Goal: Information Seeking & Learning: Check status

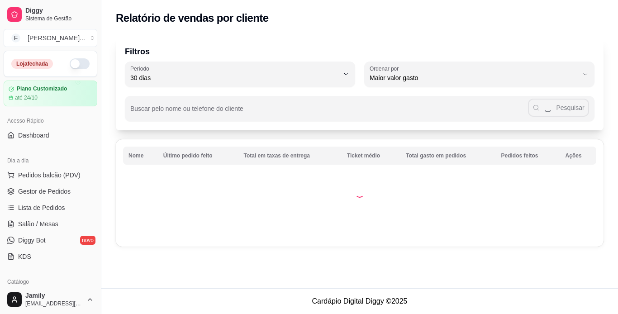
select select "30"
select select "HIGHEST_TOTAL_SPENT_WITH_ORDERS"
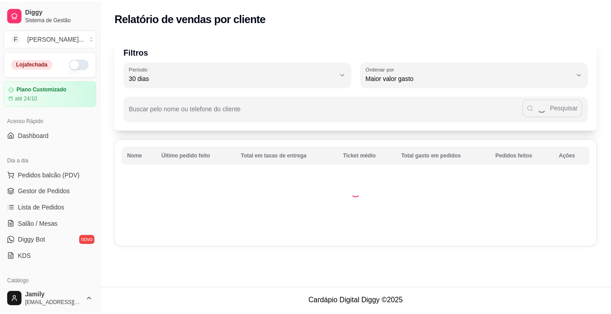
scroll to position [90, 0]
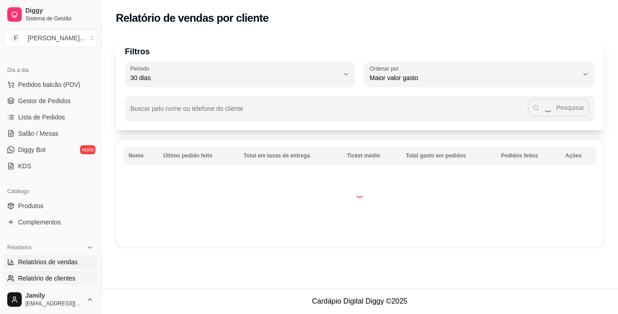
click at [55, 260] on span "Relatórios de vendas" at bounding box center [48, 261] width 60 height 9
select select "ALL"
select select "0"
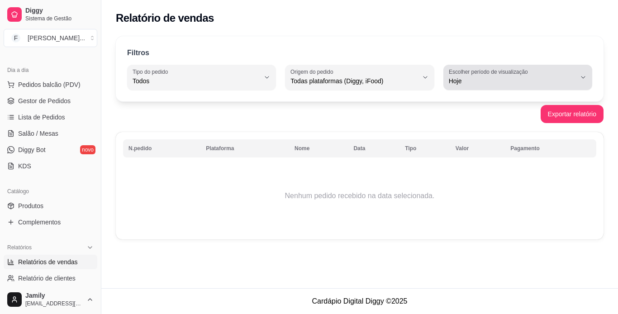
click at [502, 80] on span "Hoje" at bounding box center [512, 80] width 127 height 9
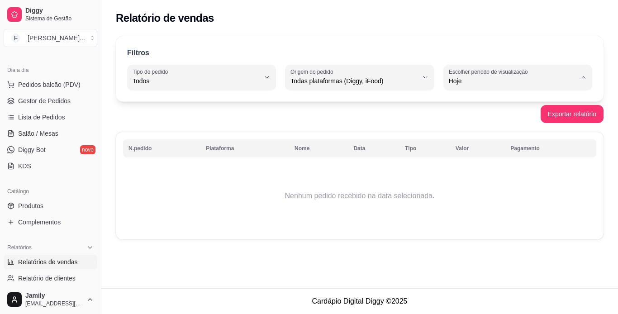
click at [471, 195] on span "Customizado" at bounding box center [513, 191] width 120 height 9
type input "-1"
select select "-1"
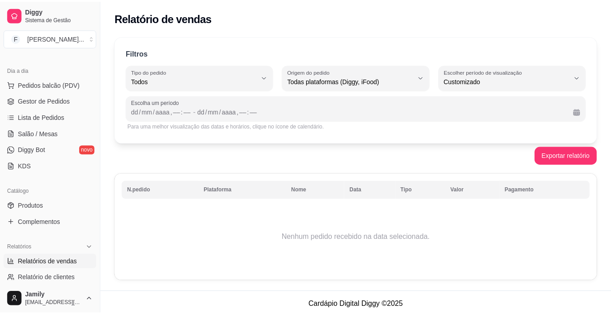
scroll to position [9, 0]
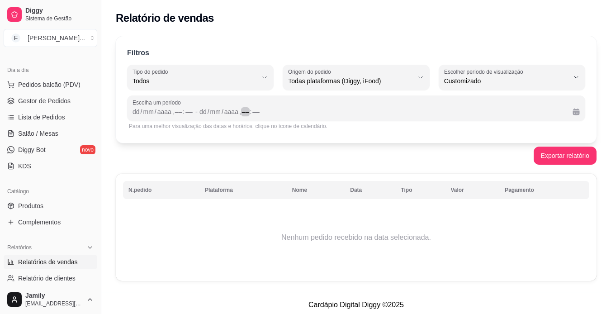
click at [243, 108] on div "––" at bounding box center [245, 111] width 9 height 9
click at [182, 111] on div ":" at bounding box center [184, 111] width 4 height 9
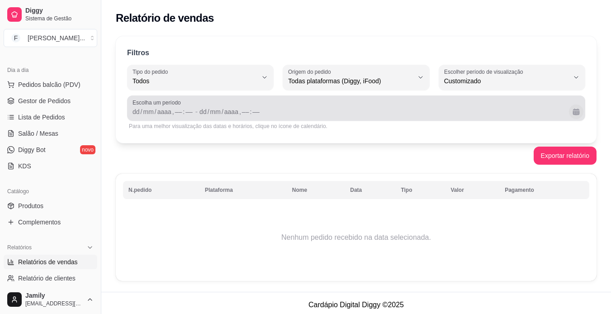
click at [573, 116] on button "Calendário" at bounding box center [576, 112] width 14 height 14
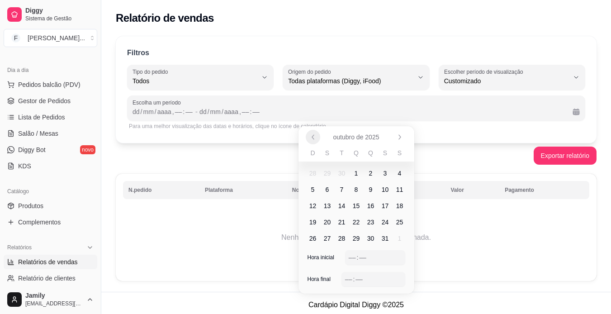
click at [308, 136] on button "Anterior" at bounding box center [313, 137] width 14 height 14
click at [309, 137] on button "Anterior" at bounding box center [313, 137] width 14 height 14
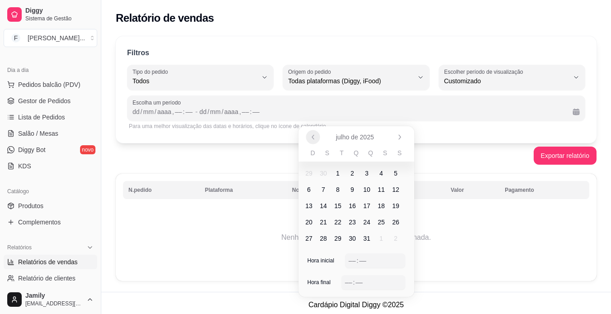
click at [309, 137] on button "Anterior" at bounding box center [313, 137] width 14 height 14
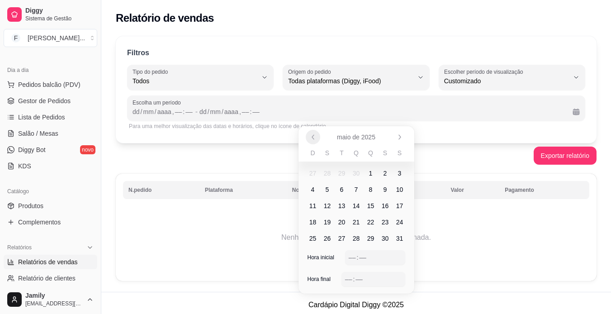
click at [309, 137] on button "Anterior" at bounding box center [313, 137] width 14 height 14
click at [358, 176] on span "1" at bounding box center [357, 173] width 4 height 9
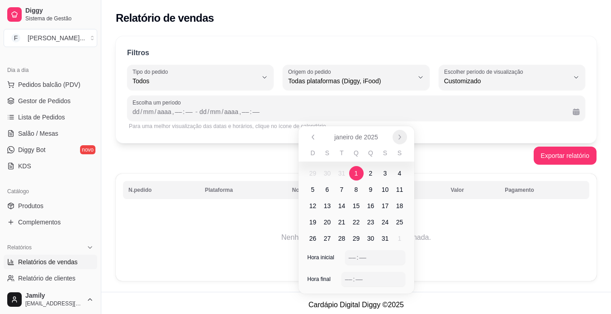
click at [398, 138] on icon "Próximo" at bounding box center [399, 136] width 7 height 7
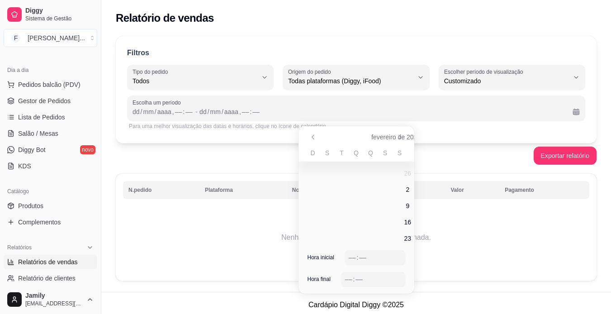
click at [398, 138] on icon "Próximo" at bounding box center [399, 136] width 7 height 7
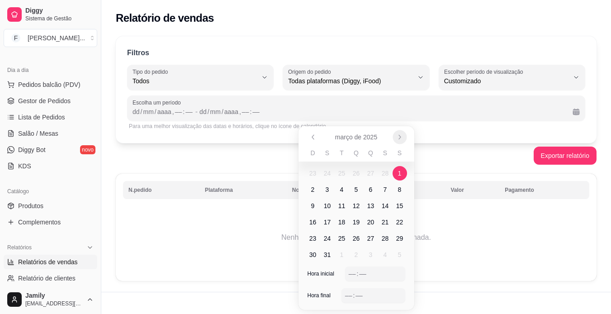
click at [398, 138] on icon "Próximo" at bounding box center [399, 136] width 7 height 7
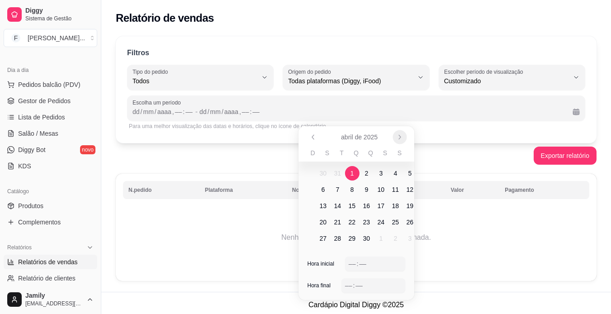
click at [398, 138] on icon "Próximo" at bounding box center [399, 136] width 7 height 7
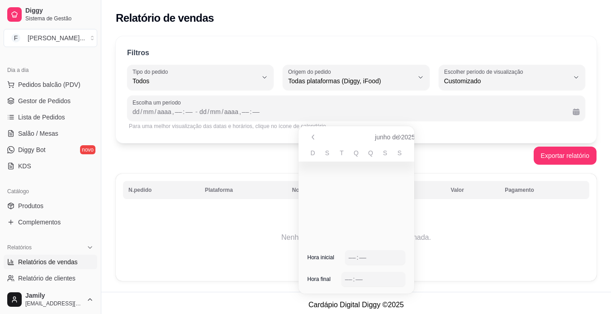
click at [398, 138] on icon "Próximo" at bounding box center [399, 136] width 7 height 7
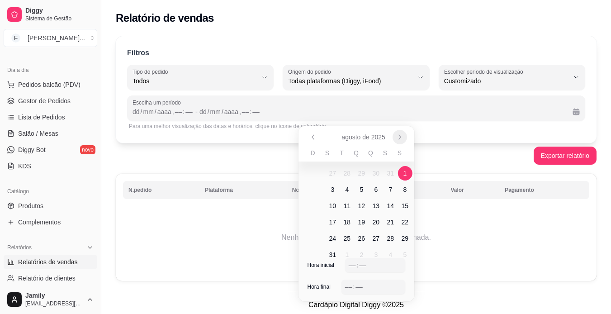
click at [398, 138] on icon "Próximo" at bounding box center [399, 136] width 7 height 7
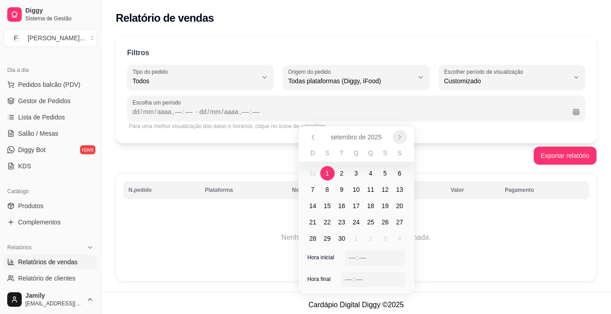
click at [398, 138] on icon "Próximo" at bounding box center [399, 136] width 7 height 7
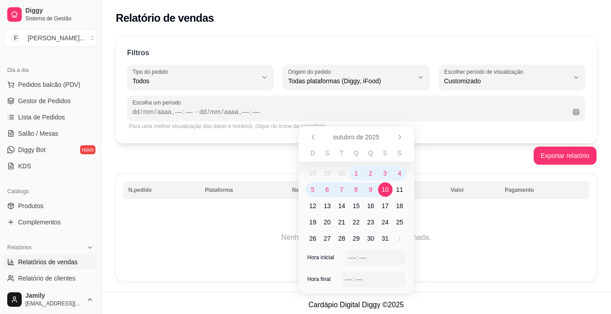
click at [382, 185] on span "10" at bounding box center [385, 189] width 14 height 14
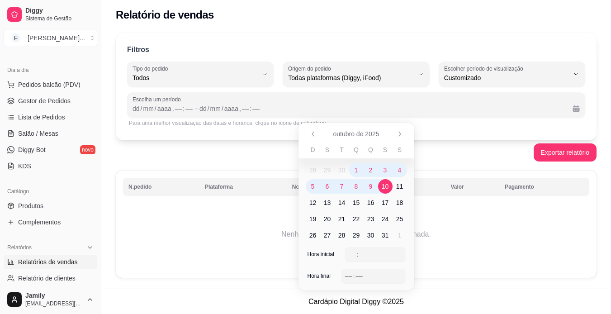
scroll to position [4, 0]
click at [471, 211] on td "Nenhum pedido recebido na data selecionada." at bounding box center [356, 234] width 467 height 72
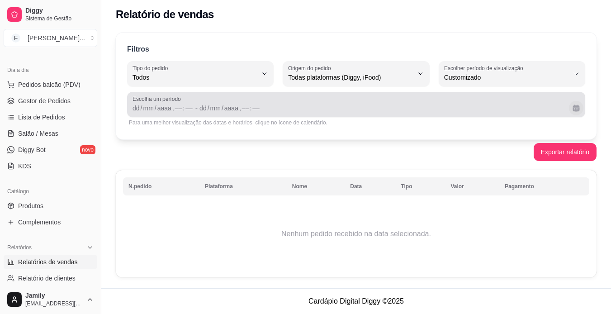
click at [579, 106] on button "Calendário" at bounding box center [576, 108] width 14 height 14
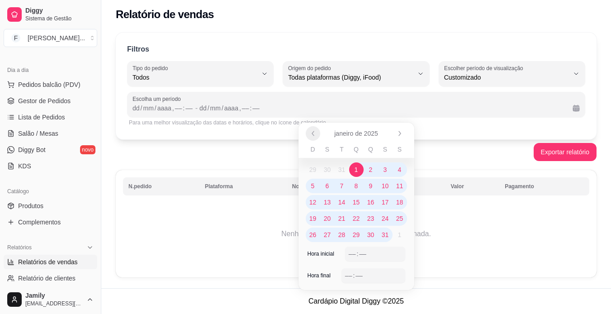
click at [314, 139] on button "Anterior" at bounding box center [313, 133] width 14 height 14
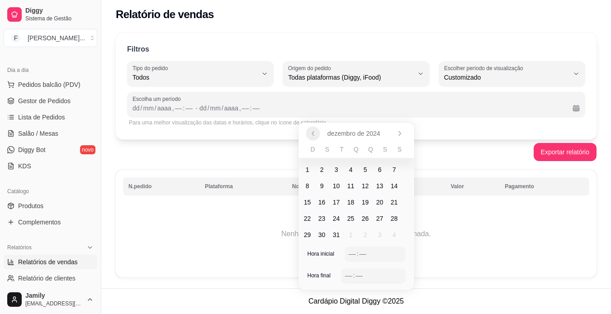
click at [314, 139] on button "Anterior" at bounding box center [313, 133] width 14 height 14
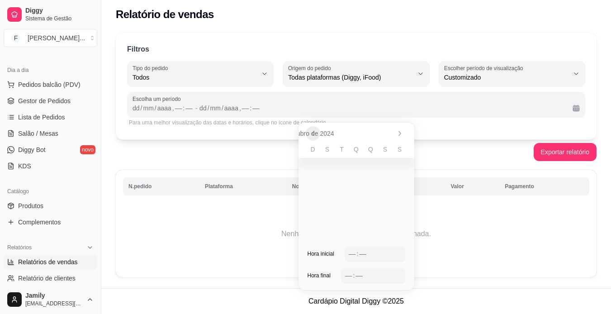
click at [314, 139] on button "Anterior" at bounding box center [313, 133] width 14 height 14
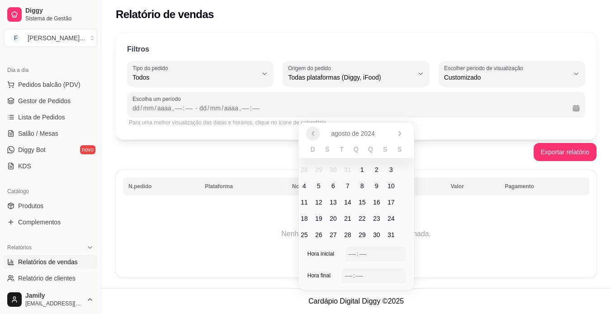
click at [314, 139] on button "Anterior" at bounding box center [313, 133] width 14 height 14
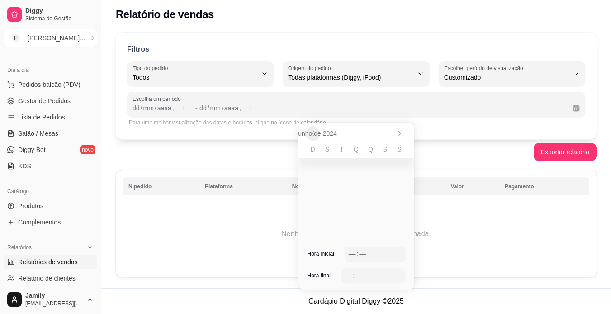
click at [314, 139] on button "Anterior" at bounding box center [313, 133] width 14 height 14
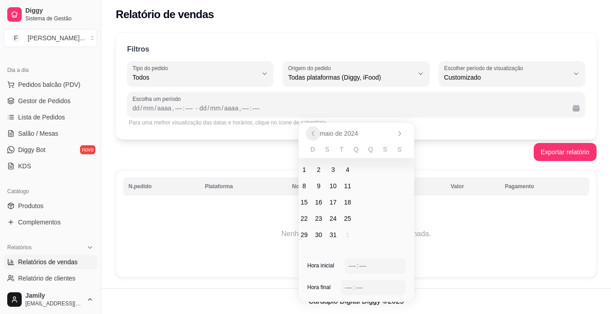
click at [314, 139] on button "Anterior" at bounding box center [313, 133] width 14 height 14
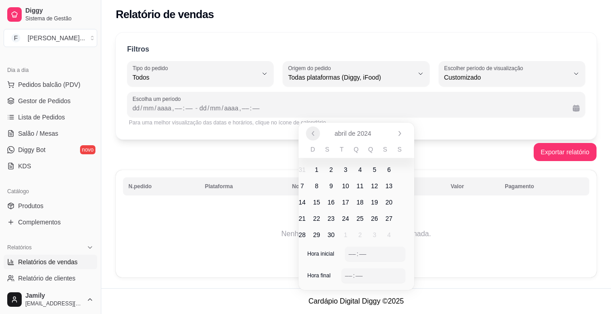
click at [314, 139] on button "Anterior" at bounding box center [313, 133] width 14 height 14
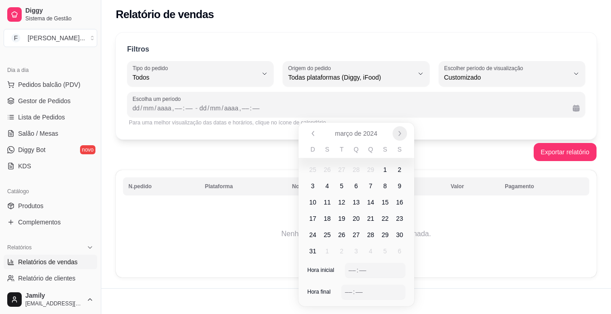
click at [397, 133] on icon "Próximo" at bounding box center [399, 133] width 7 height 7
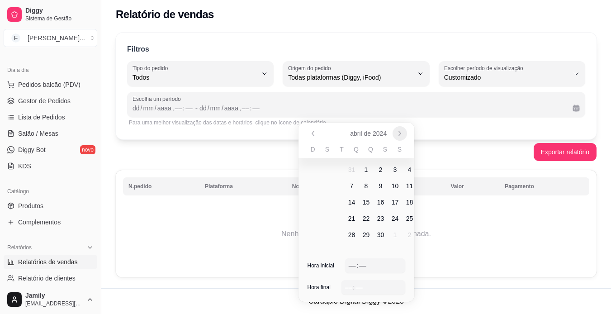
click at [397, 133] on icon "Próximo" at bounding box center [399, 133] width 7 height 7
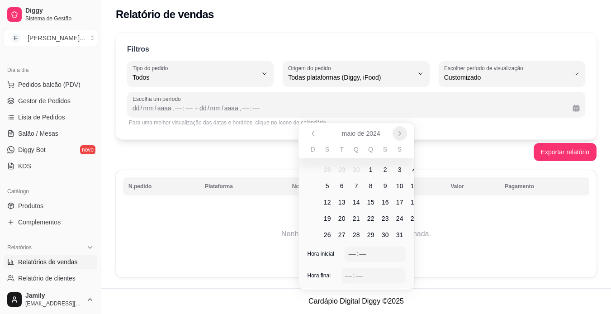
click at [397, 133] on icon "Próximo" at bounding box center [399, 133] width 7 height 7
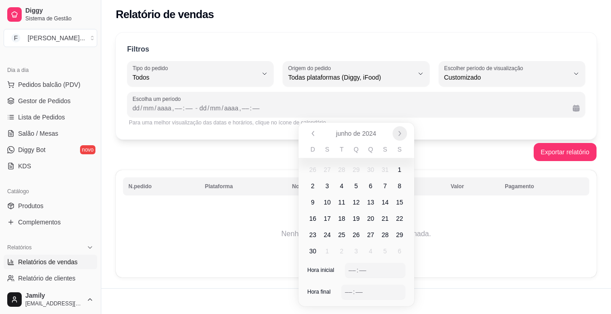
click at [397, 133] on icon "Próximo" at bounding box center [399, 133] width 7 height 7
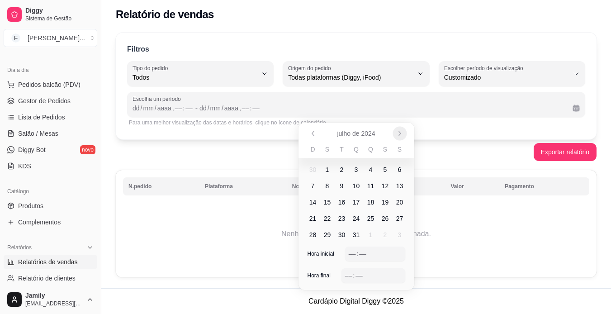
click at [397, 133] on icon "Próximo" at bounding box center [399, 133] width 7 height 7
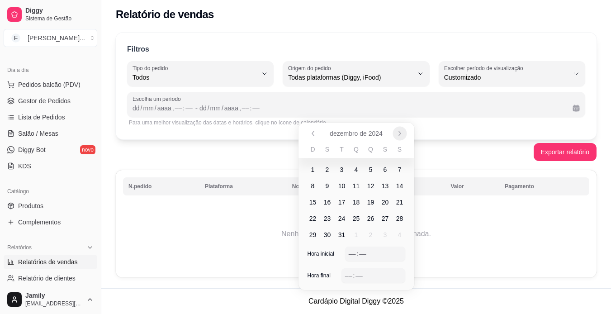
click at [397, 133] on icon "Próximo" at bounding box center [399, 133] width 7 height 7
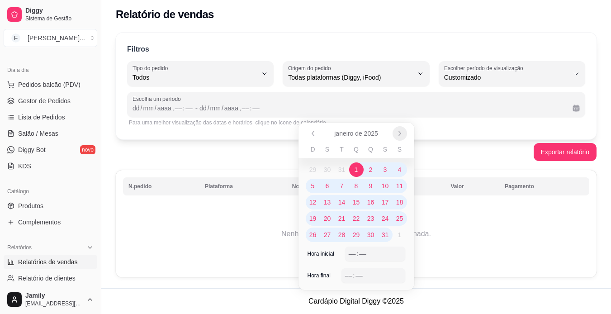
click at [403, 135] on icon "Próximo" at bounding box center [399, 133] width 7 height 7
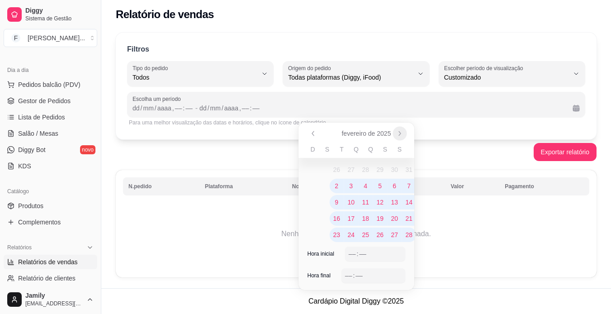
click at [403, 135] on icon "Próximo" at bounding box center [399, 133] width 7 height 7
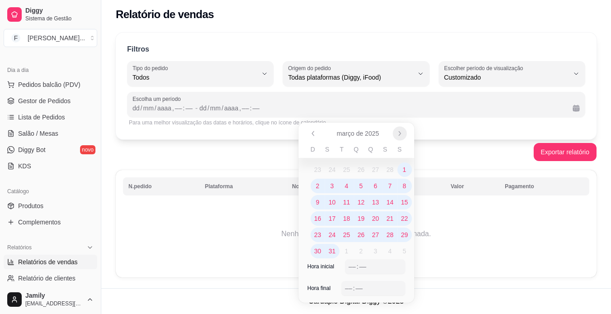
click at [403, 135] on icon "Próximo" at bounding box center [399, 133] width 7 height 7
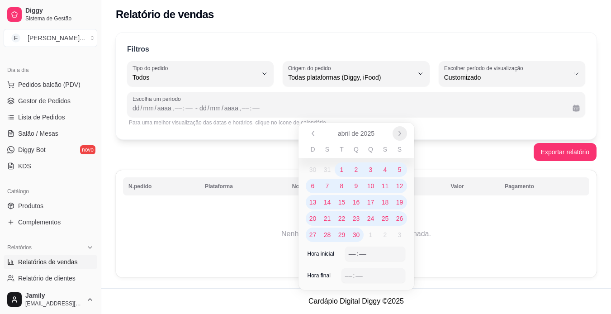
click at [403, 135] on icon "Próximo" at bounding box center [399, 133] width 7 height 7
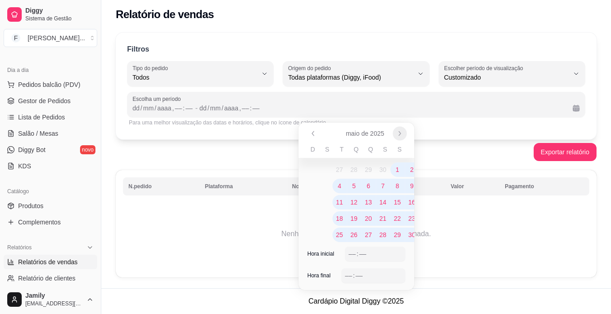
click at [403, 135] on icon "Próximo" at bounding box center [399, 133] width 7 height 7
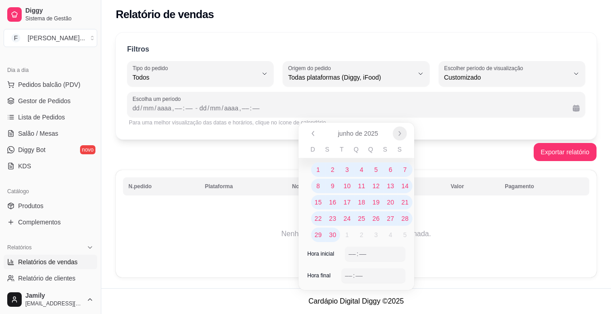
click at [403, 135] on icon "Próximo" at bounding box center [399, 133] width 7 height 7
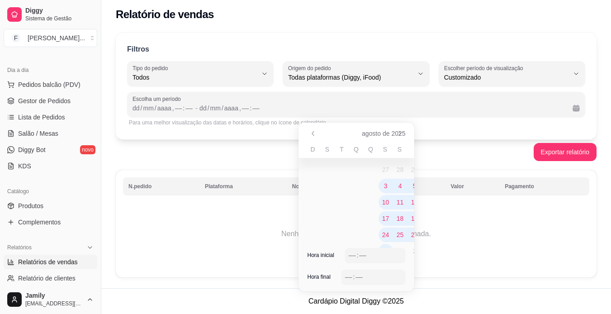
click at [403, 135] on icon "Próximo" at bounding box center [399, 133] width 7 height 7
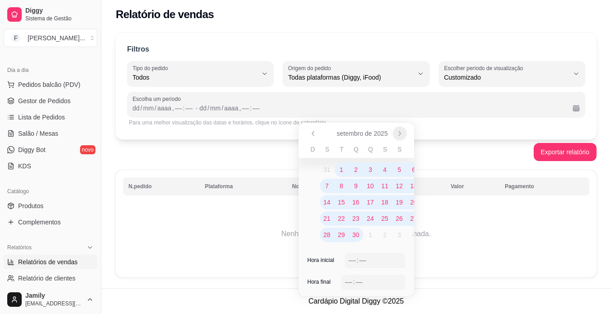
click at [403, 135] on icon "Próximo" at bounding box center [399, 133] width 7 height 7
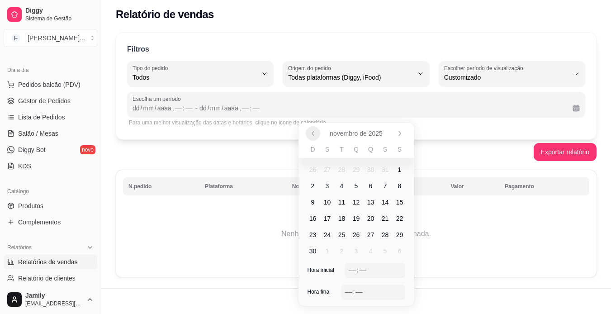
click at [317, 133] on button "Anterior" at bounding box center [313, 133] width 14 height 14
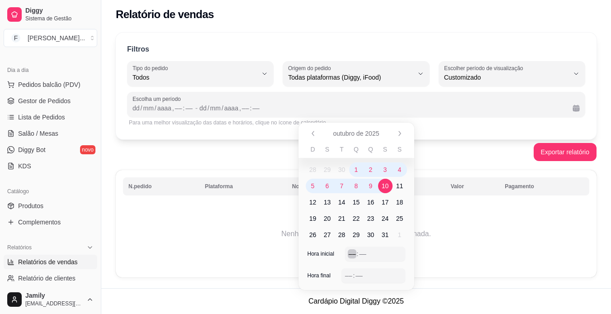
click at [353, 254] on div "––" at bounding box center [352, 253] width 9 height 9
click at [347, 276] on div "––" at bounding box center [348, 275] width 9 height 9
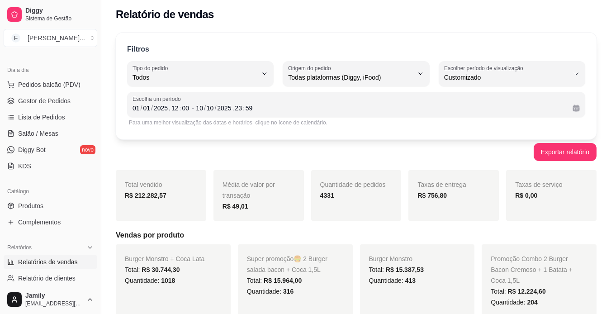
click at [497, 149] on div "Exportar relatório" at bounding box center [356, 152] width 481 height 18
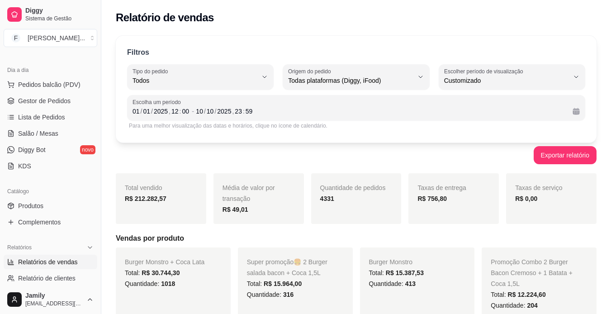
scroll to position [0, 0]
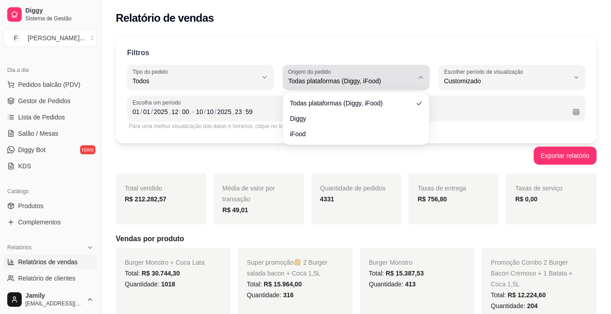
click at [329, 84] on span "Todas plataformas (Diggy, iFood)" at bounding box center [350, 80] width 125 height 9
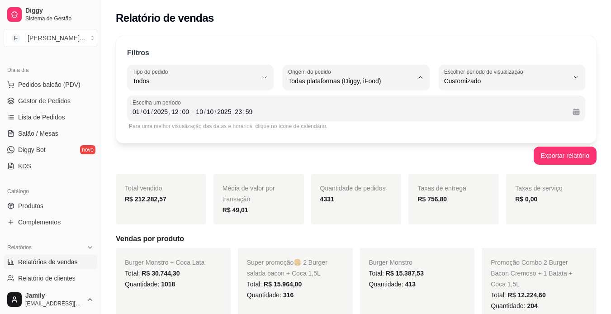
click at [344, 116] on span "Diggy" at bounding box center [352, 117] width 118 height 9
type input "DIGGY"
select select "DIGGY"
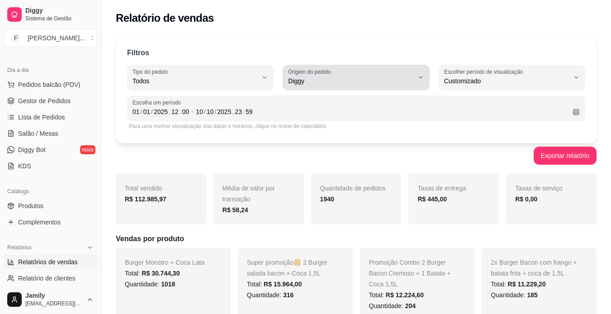
click at [336, 82] on span "Diggy" at bounding box center [350, 80] width 125 height 9
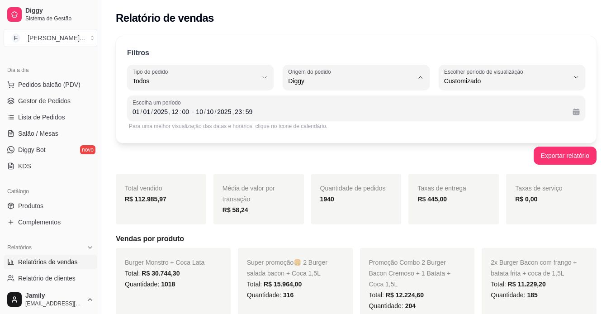
click at [328, 132] on span "iFood" at bounding box center [352, 132] width 118 height 9
type input "IFOOD"
select select "IFOOD"
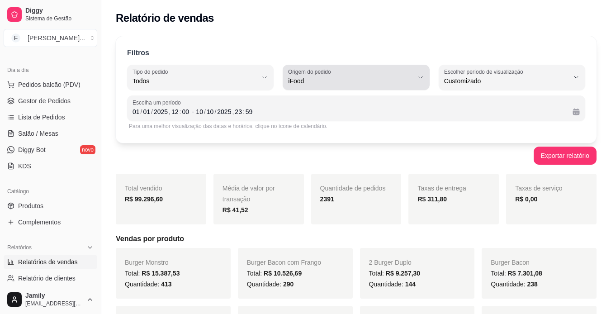
click at [355, 78] on span "iFood" at bounding box center [350, 80] width 125 height 9
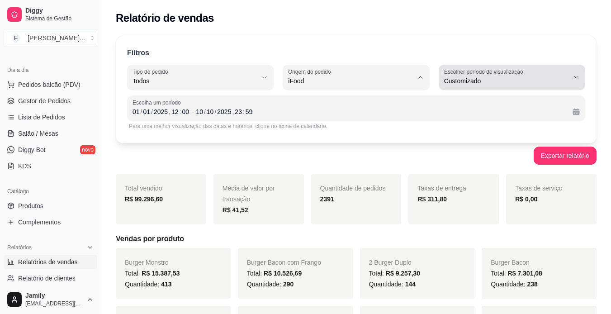
click at [513, 75] on label "Escolher período de visualização" at bounding box center [485, 72] width 82 height 8
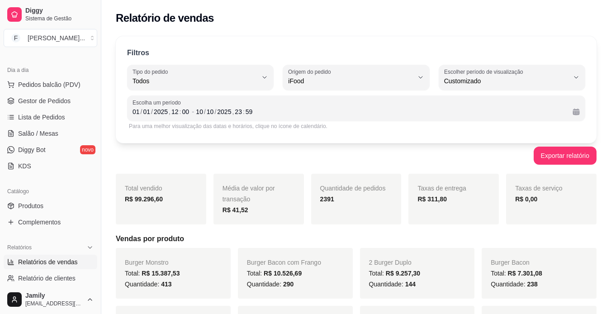
click at [310, 153] on div "Exportar relatório" at bounding box center [356, 156] width 481 height 18
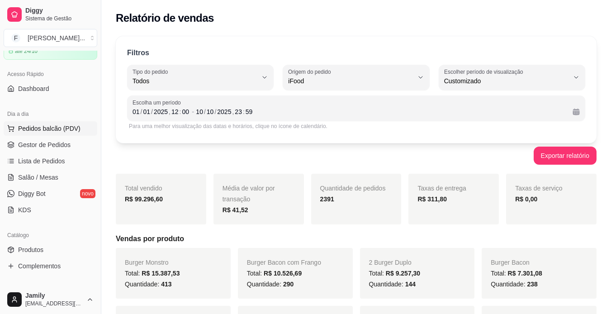
scroll to position [0, 0]
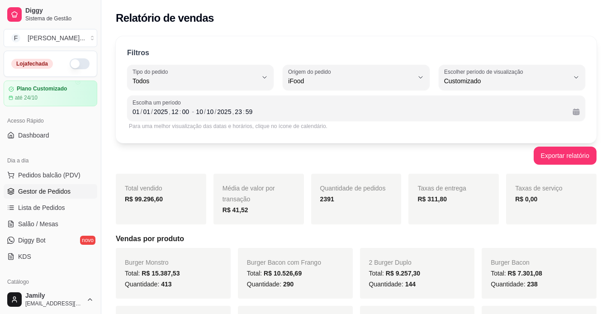
click at [52, 194] on span "Gestor de Pedidos" at bounding box center [44, 191] width 52 height 9
